Goal: Transaction & Acquisition: Purchase product/service

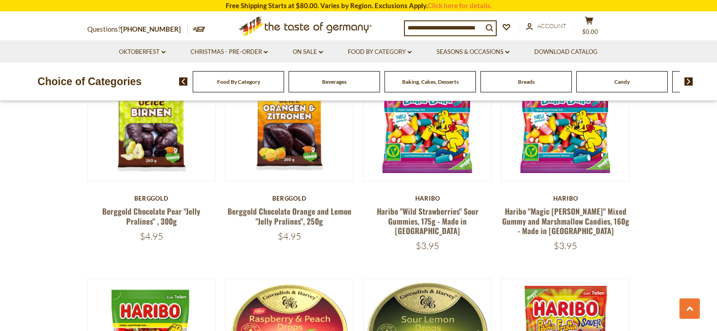
scroll to position [543, 0]
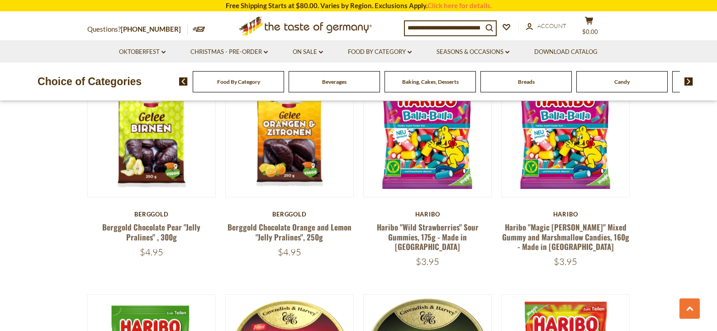
drag, startPoint x: 199, startPoint y: 190, endPoint x: 32, endPoint y: 179, distance: 166.8
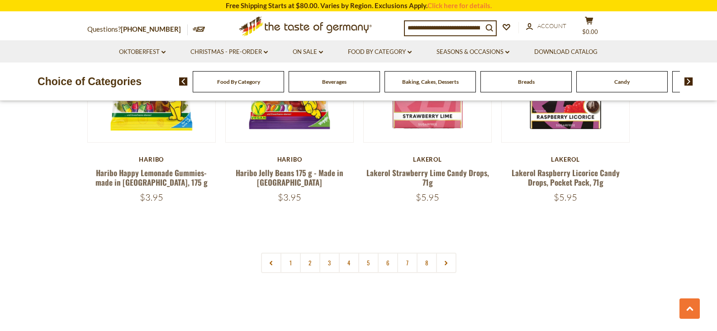
scroll to position [2216, 0]
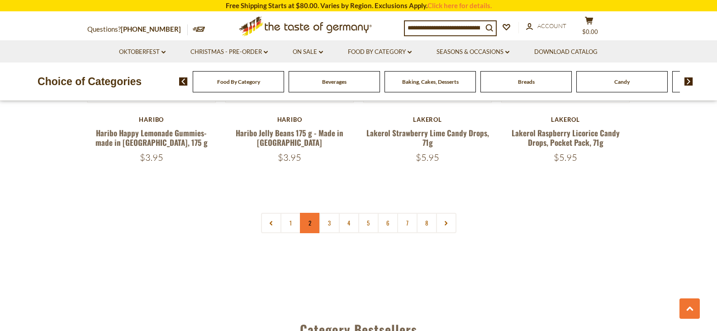
click at [304, 213] on link "2" at bounding box center [310, 223] width 20 height 20
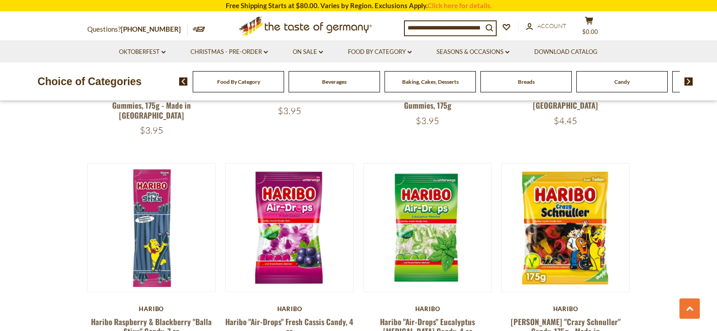
scroll to position [1339, 0]
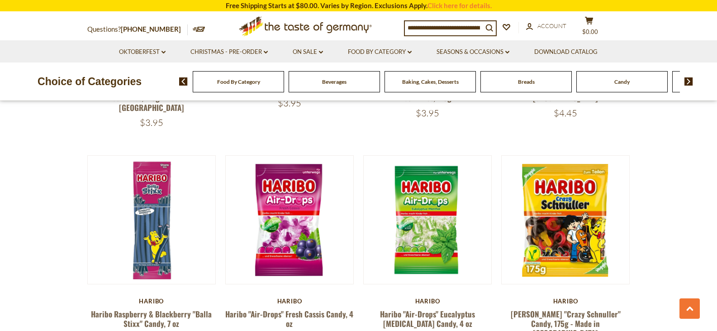
drag, startPoint x: 449, startPoint y: 286, endPoint x: 449, endPoint y: 281, distance: 5.0
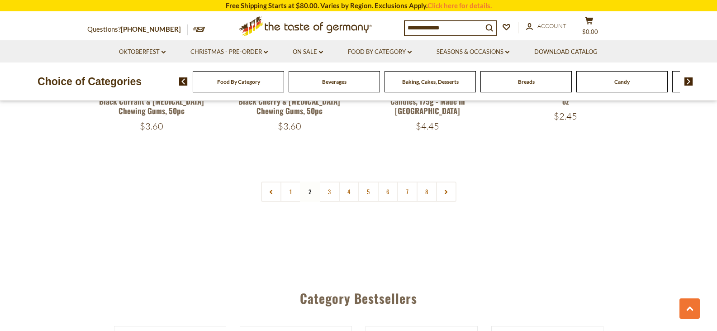
scroll to position [2243, 0]
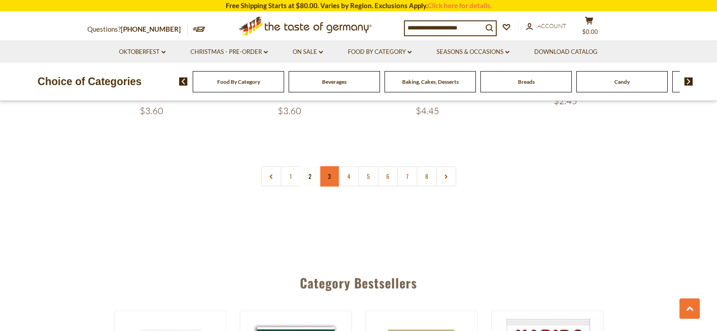
click at [324, 166] on link "3" at bounding box center [329, 176] width 20 height 20
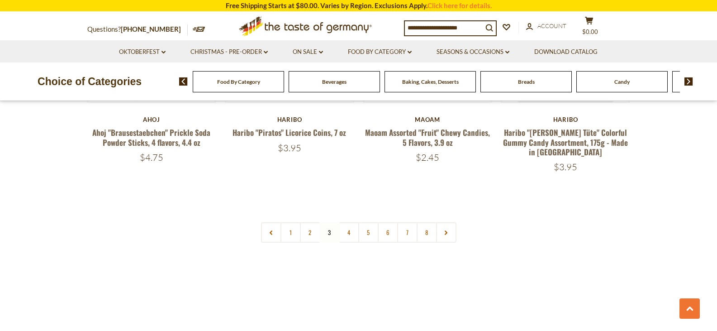
scroll to position [2170, 0]
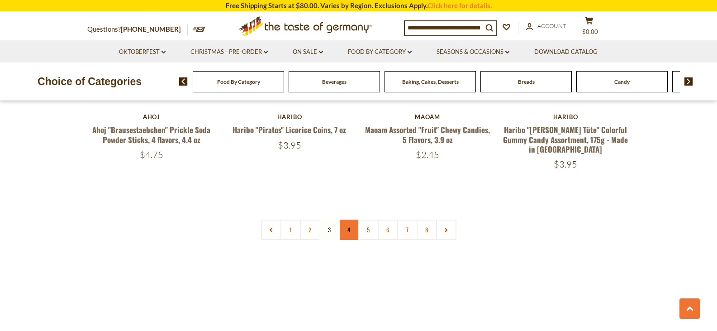
click at [347, 219] on link "4" at bounding box center [349, 229] width 20 height 20
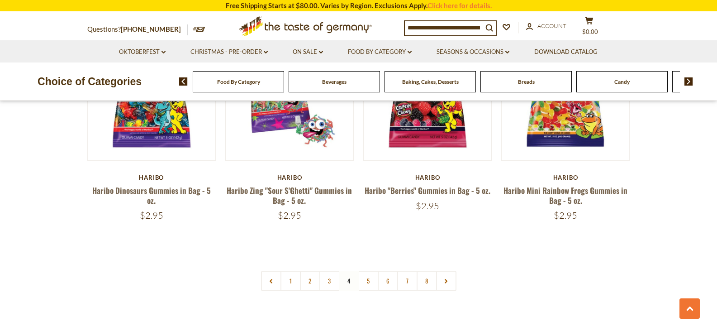
scroll to position [2153, 0]
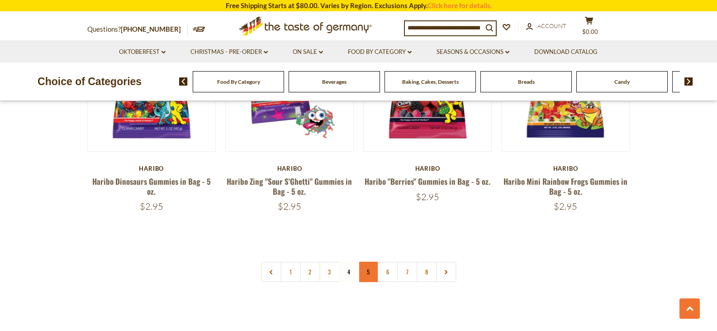
click at [364, 261] on link "5" at bounding box center [368, 271] width 20 height 20
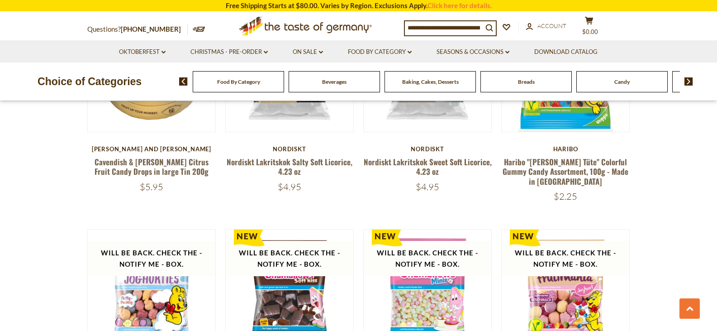
scroll to position [1294, 0]
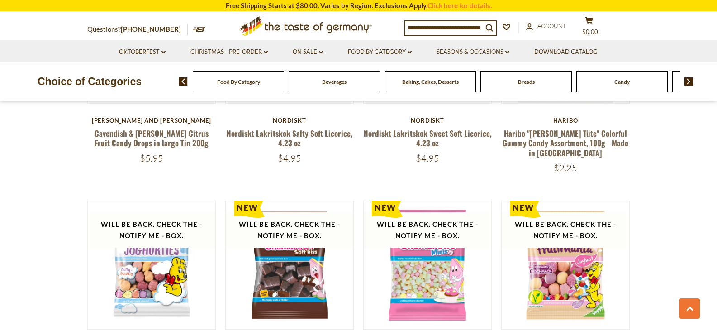
click at [284, 80] on div "Baking, Cakes, Desserts" at bounding box center [238, 81] width 91 height 21
click at [284, 84] on div "Baking, Cakes, Desserts" at bounding box center [238, 81] width 91 height 21
click at [284, 85] on div "Baking, Cakes, Desserts" at bounding box center [237, 81] width 91 height 21
click at [284, 89] on div "Beverages" at bounding box center [237, 81] width 91 height 21
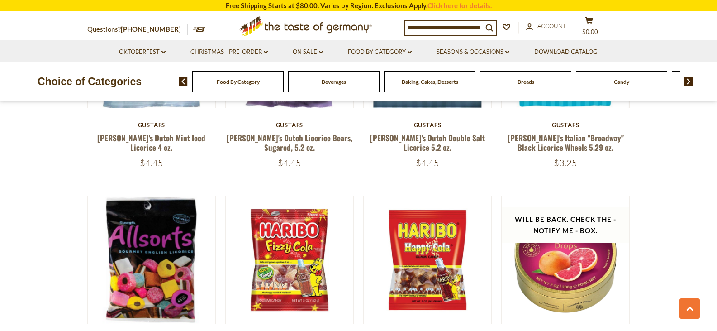
scroll to position [842, 0]
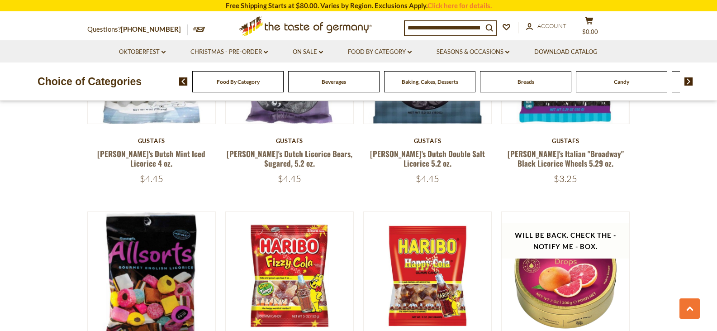
click at [284, 83] on div "Beverages" at bounding box center [237, 81] width 91 height 21
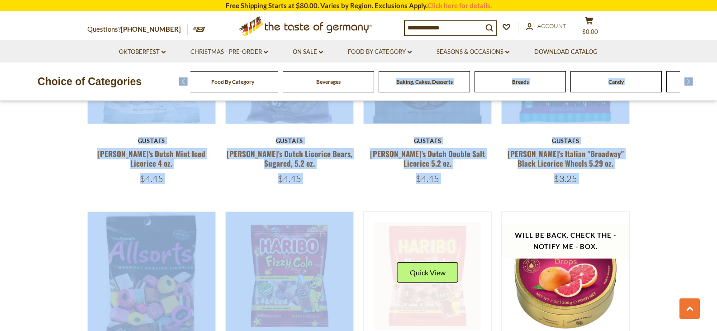
drag, startPoint x: 378, startPoint y: 84, endPoint x: 370, endPoint y: 208, distance: 123.7
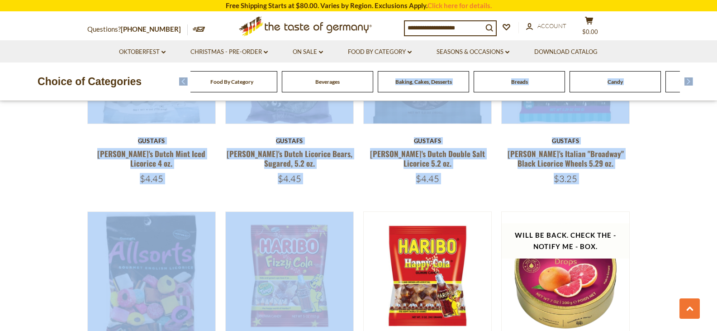
click at [277, 89] on div "Baking, Cakes, Desserts" at bounding box center [231, 81] width 91 height 21
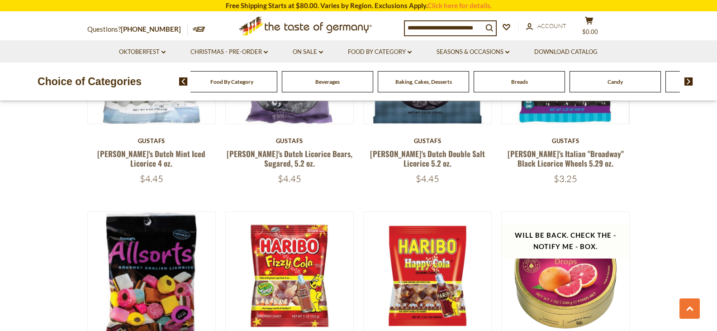
click at [277, 82] on div "Candy" at bounding box center [231, 81] width 91 height 21
